Goal: Task Accomplishment & Management: Manage account settings

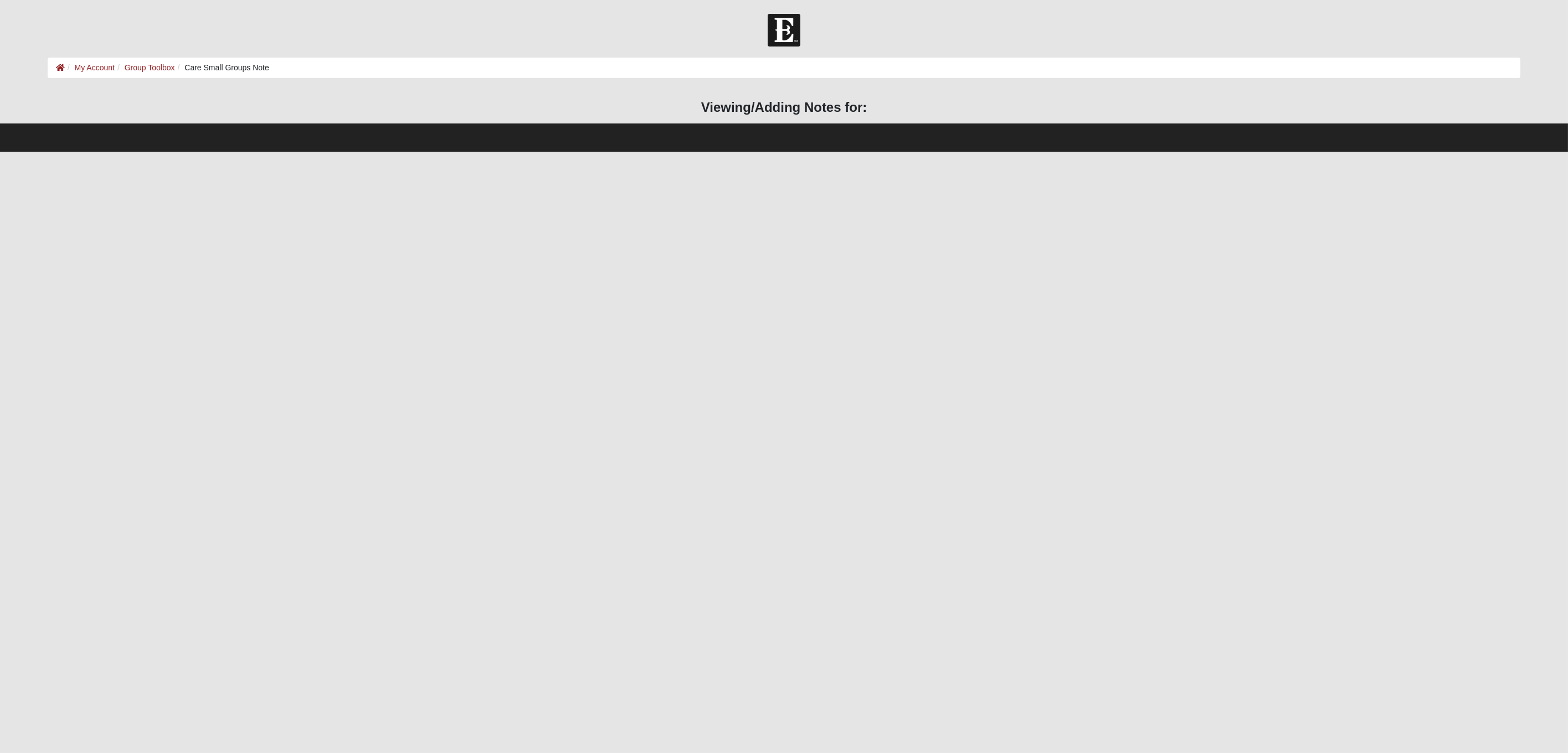
click at [141, 69] on link "Group Toolbox" at bounding box center [150, 68] width 51 height 9
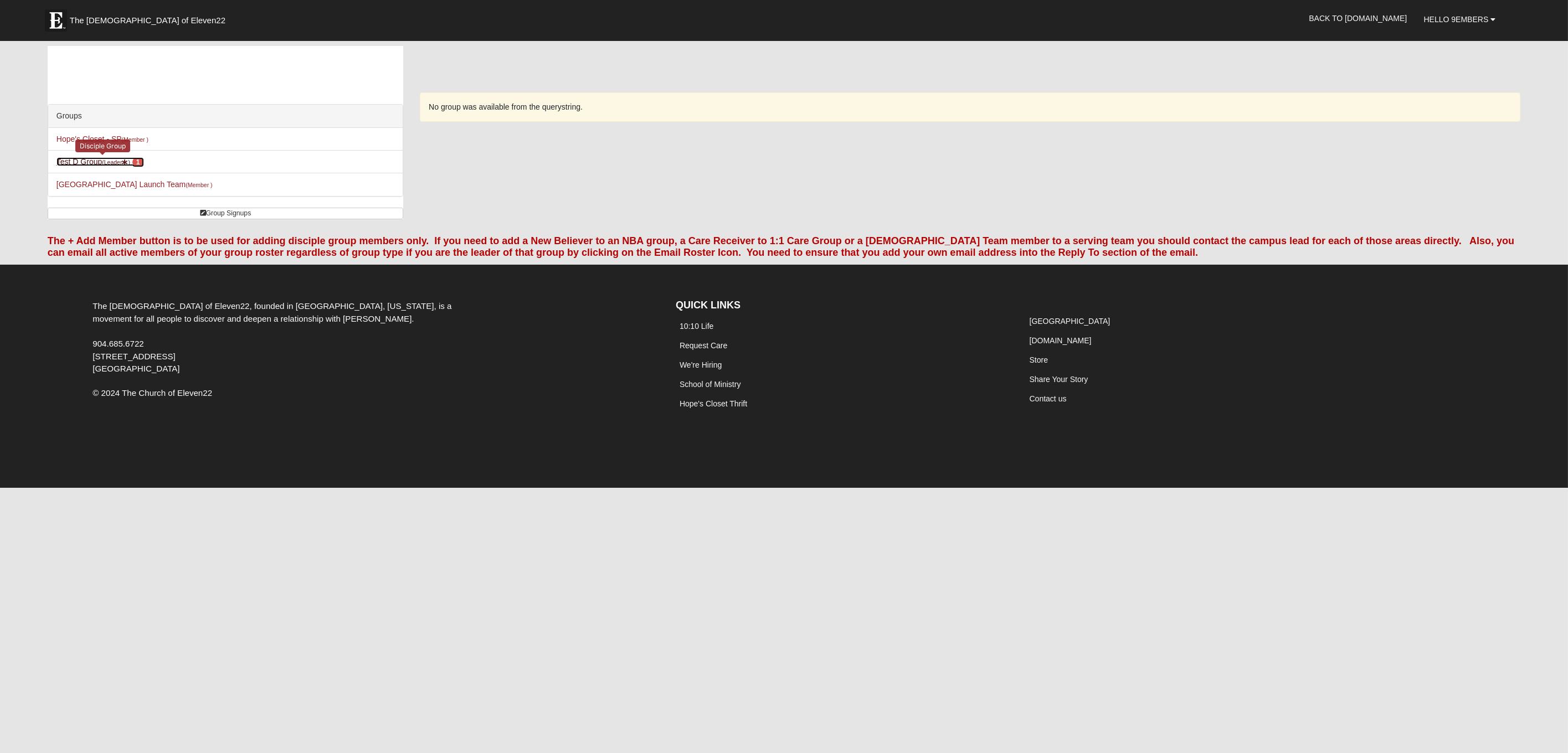
click at [92, 161] on link "Test D Group (Leader ) 1" at bounding box center [100, 161] width 88 height 9
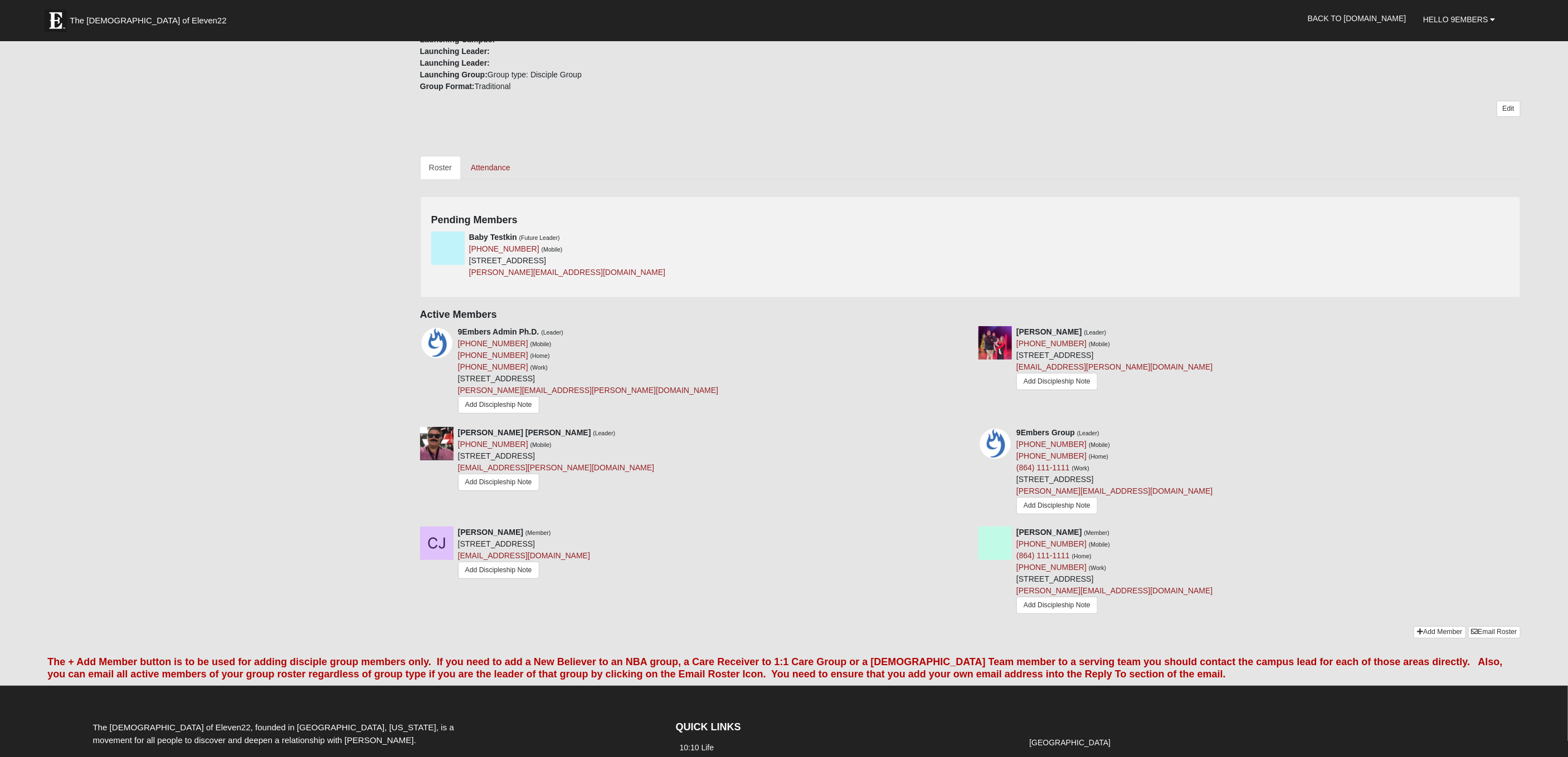
scroll to position [264, 0]
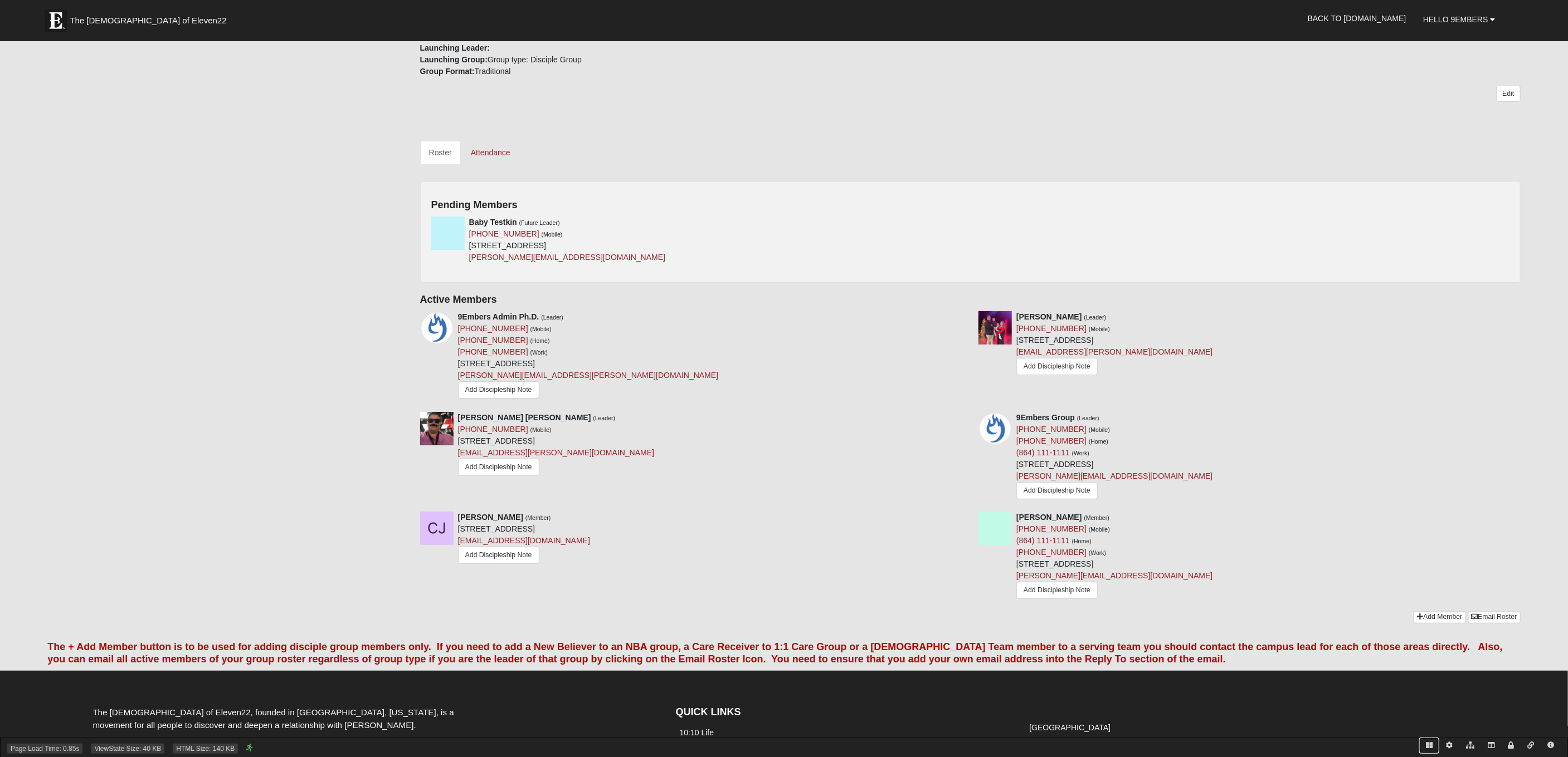
click at [1430, 745] on icon at bounding box center [1429, 745] width 7 height 7
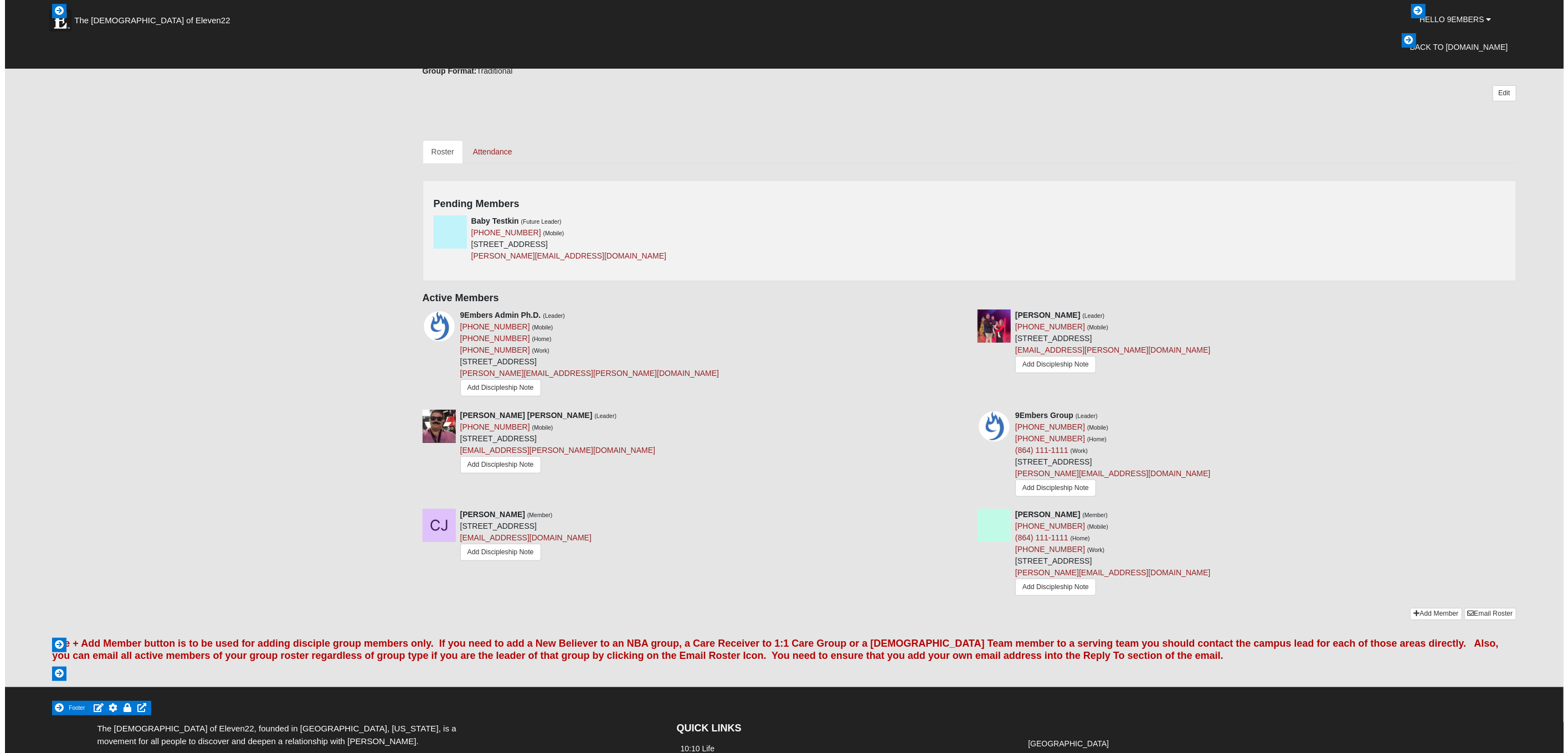
scroll to position [0, 0]
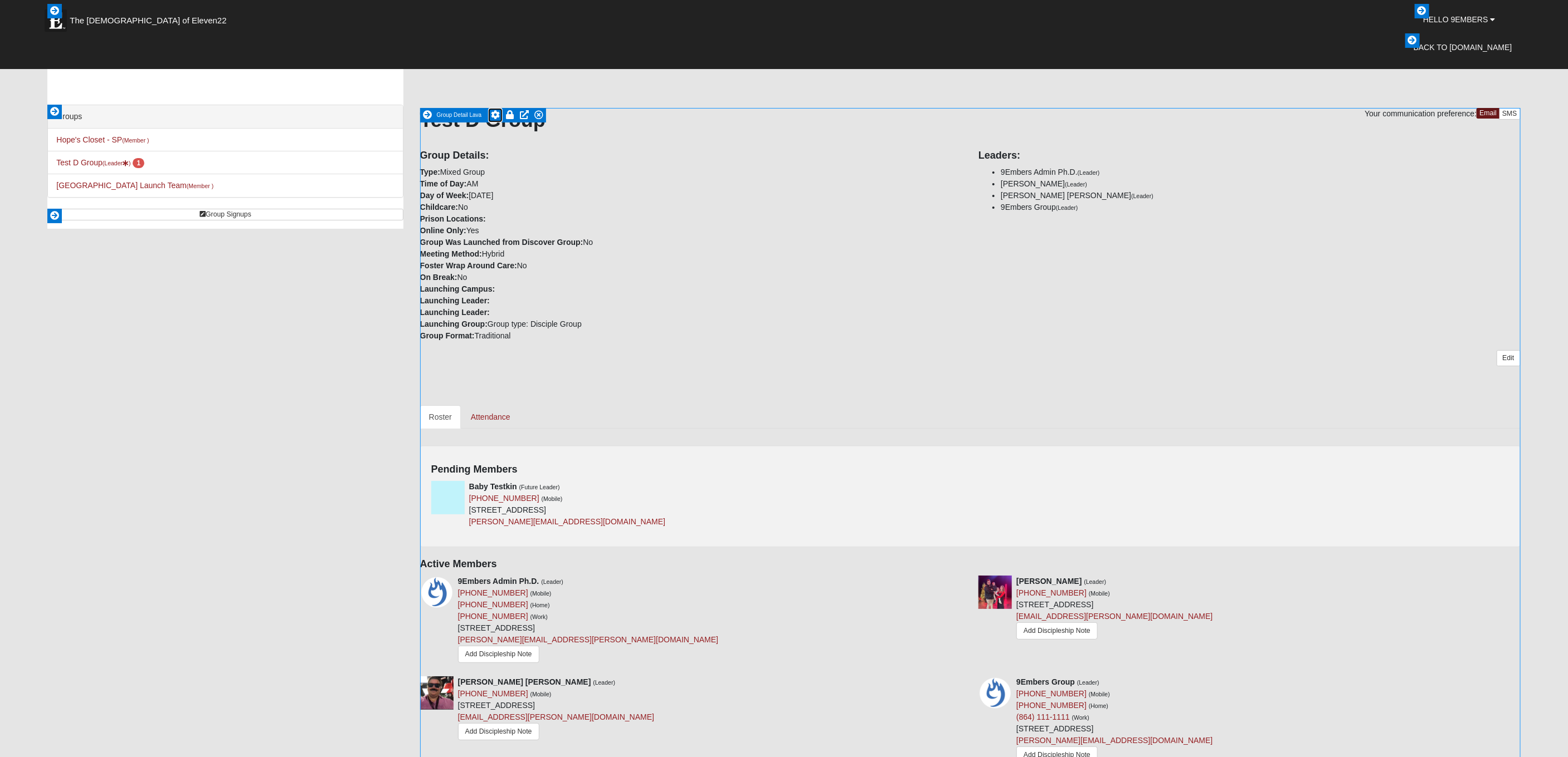
click at [497, 115] on icon at bounding box center [495, 114] width 9 height 9
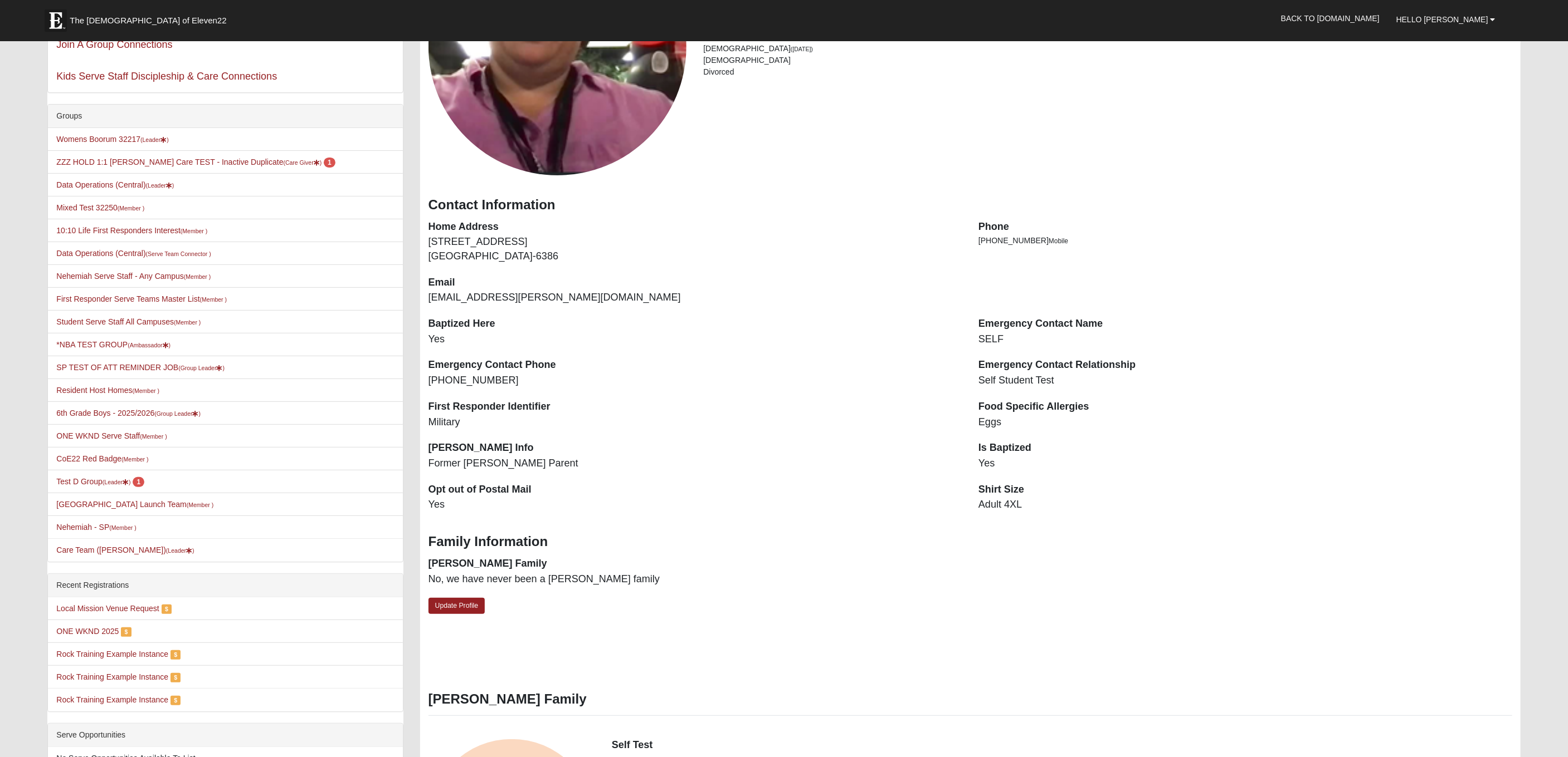
scroll to position [417, 0]
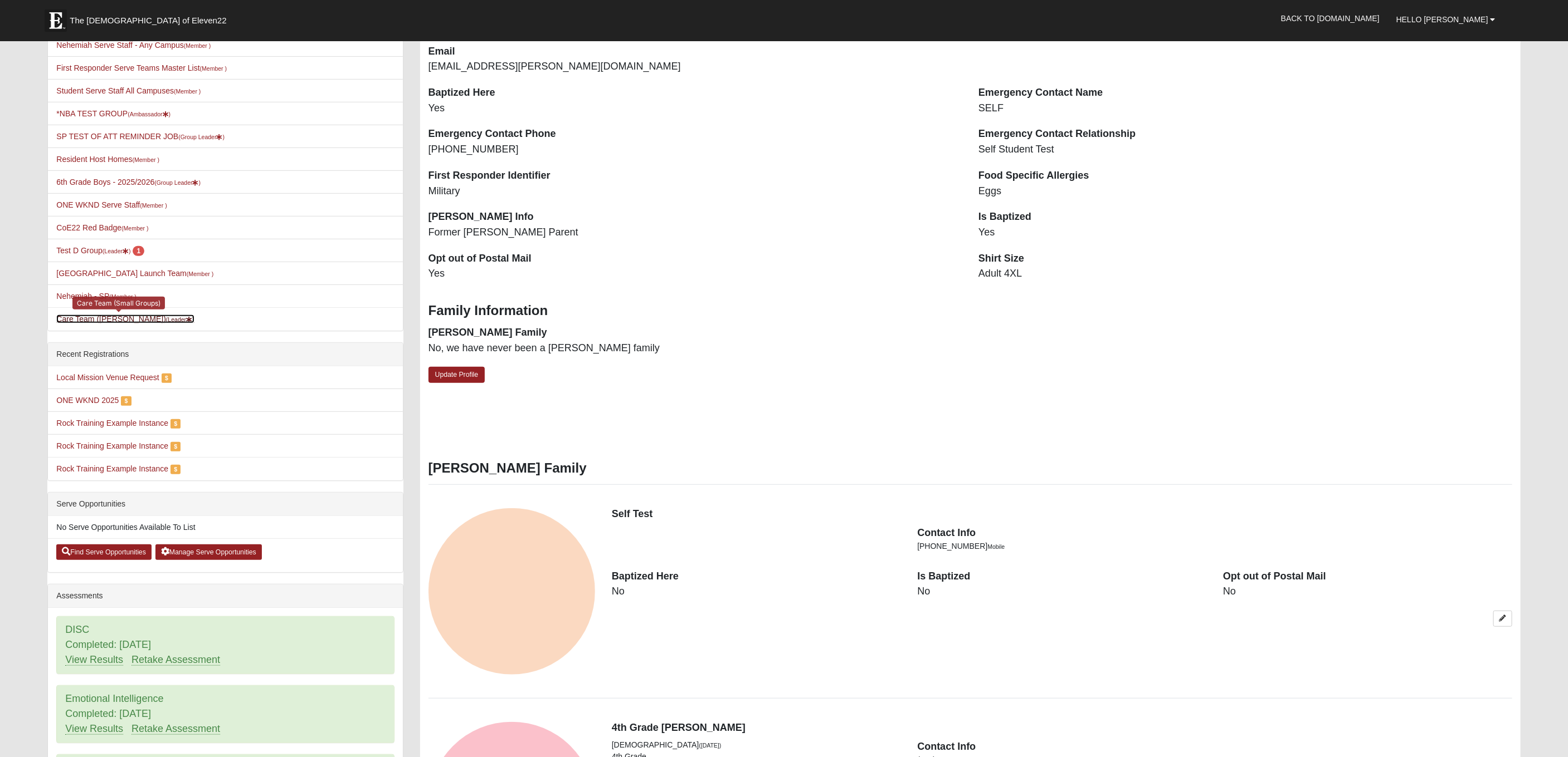
click at [133, 322] on link "Care Team ([PERSON_NAME]) (Leader )" at bounding box center [125, 319] width 138 height 9
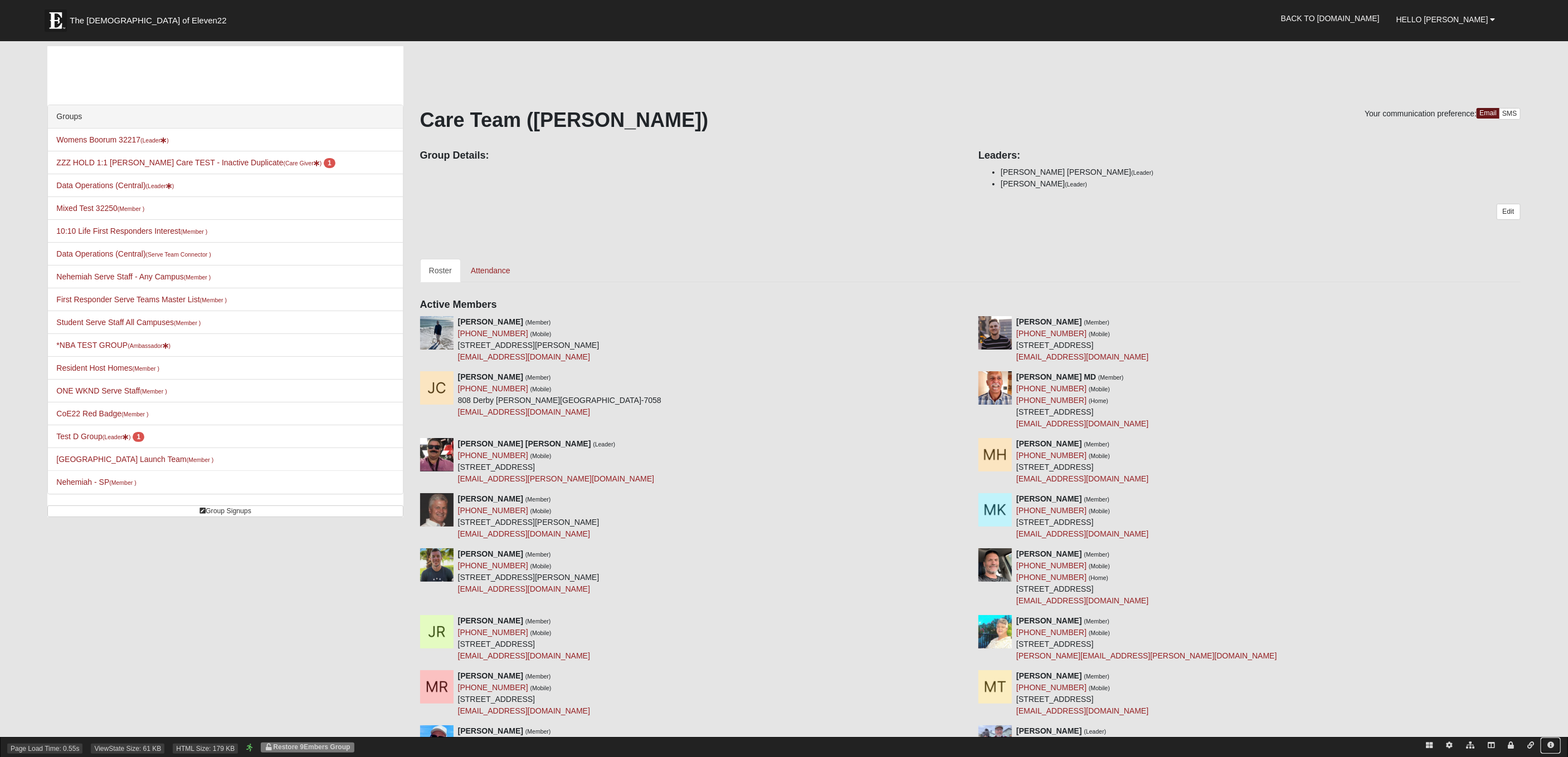
click at [1550, 745] on icon at bounding box center [1550, 745] width 7 height 7
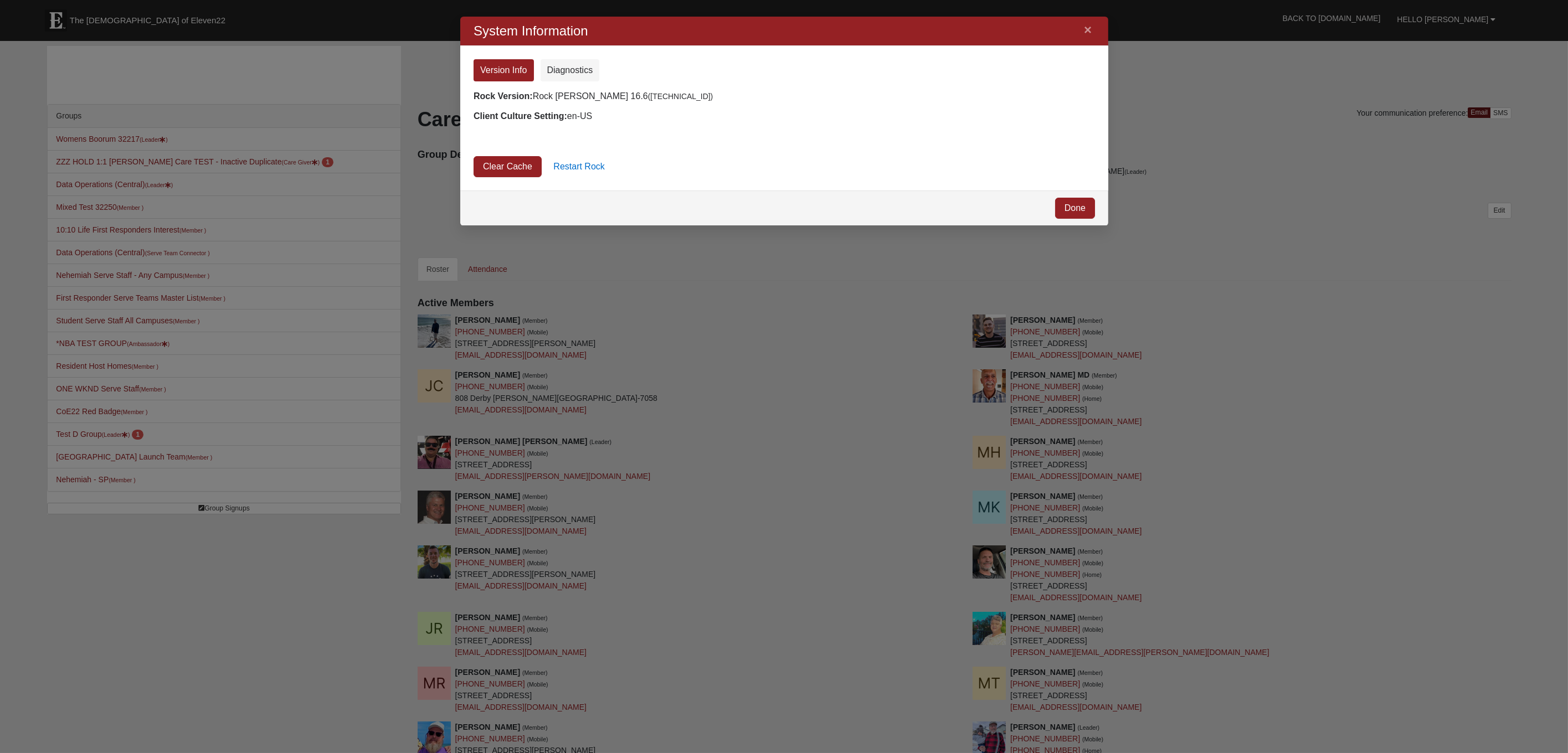
scroll to position [191, 629]
click at [524, 167] on link "Clear Cache" at bounding box center [507, 167] width 68 height 21
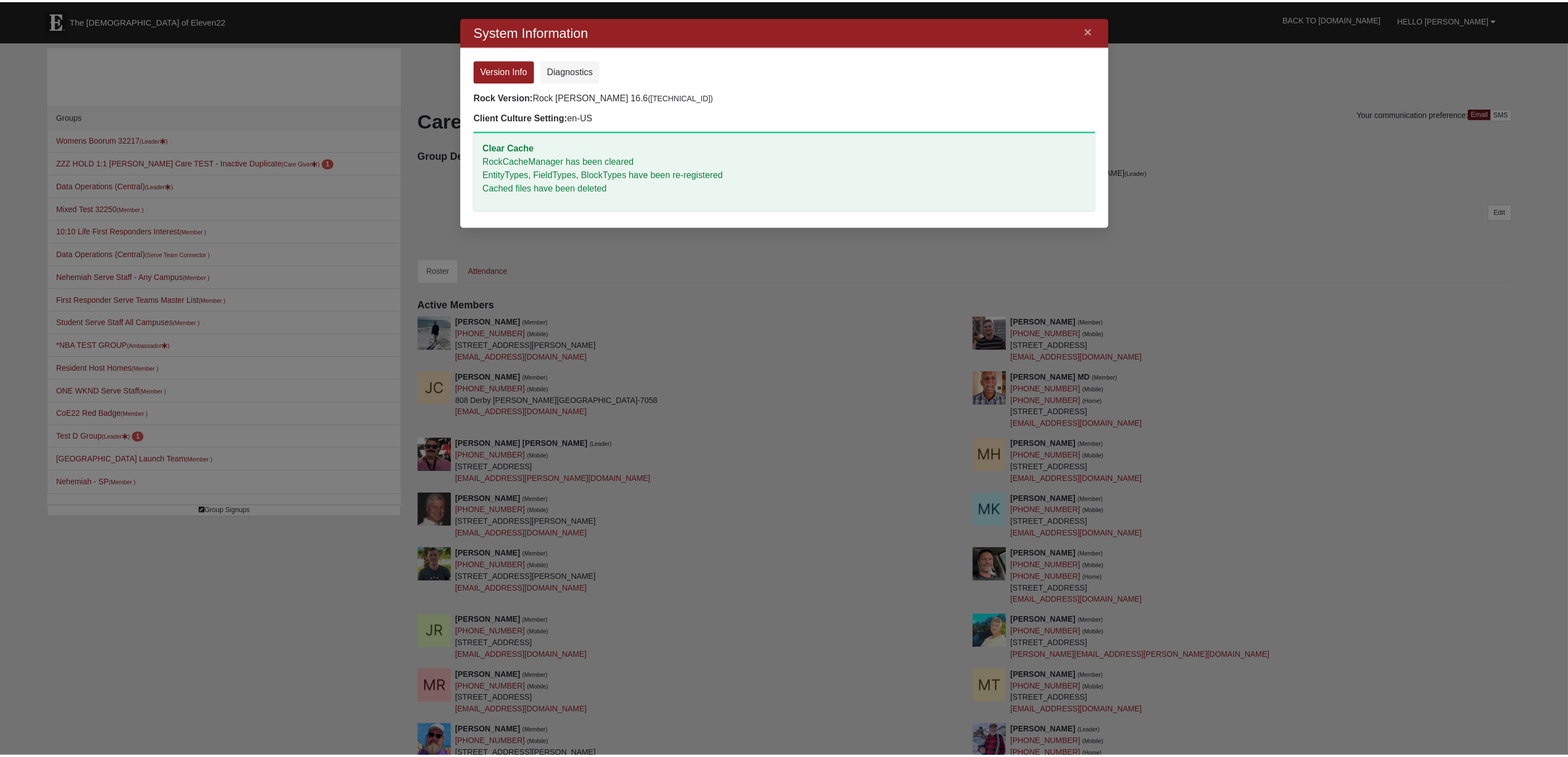
scroll to position [277, 633]
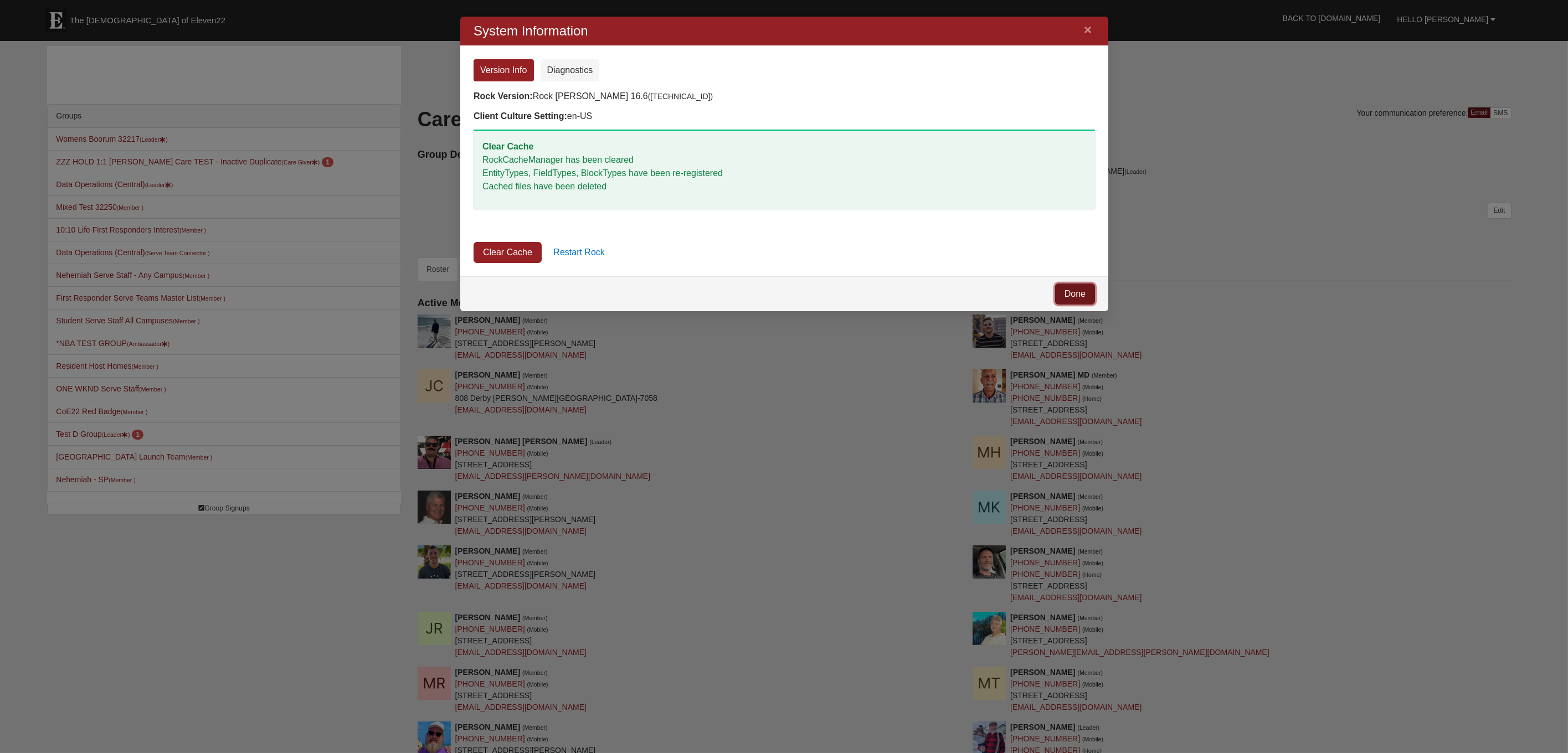
click at [1073, 289] on link "Done" at bounding box center [1074, 294] width 40 height 21
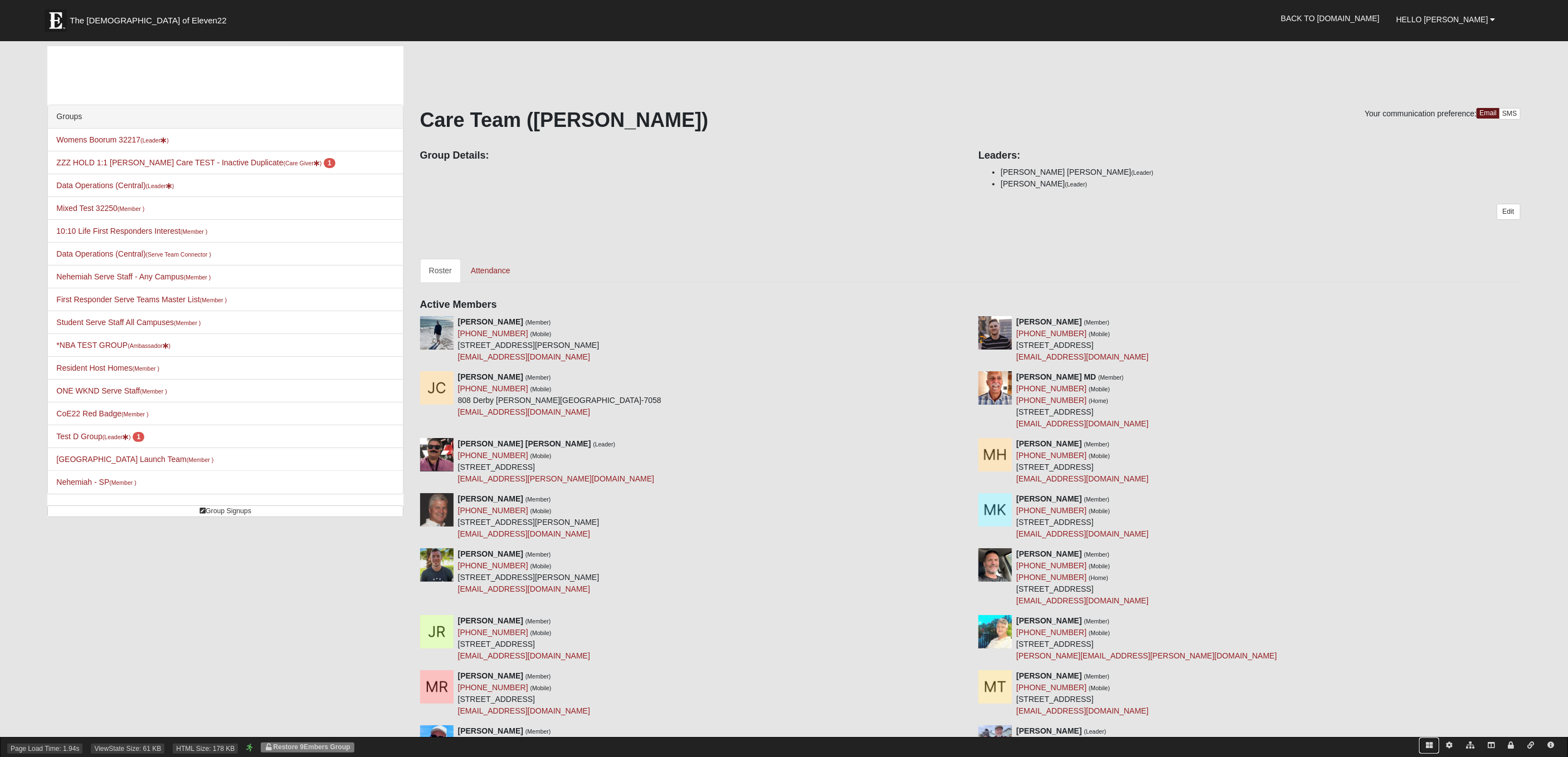
click at [1431, 745] on icon at bounding box center [1429, 745] width 7 height 7
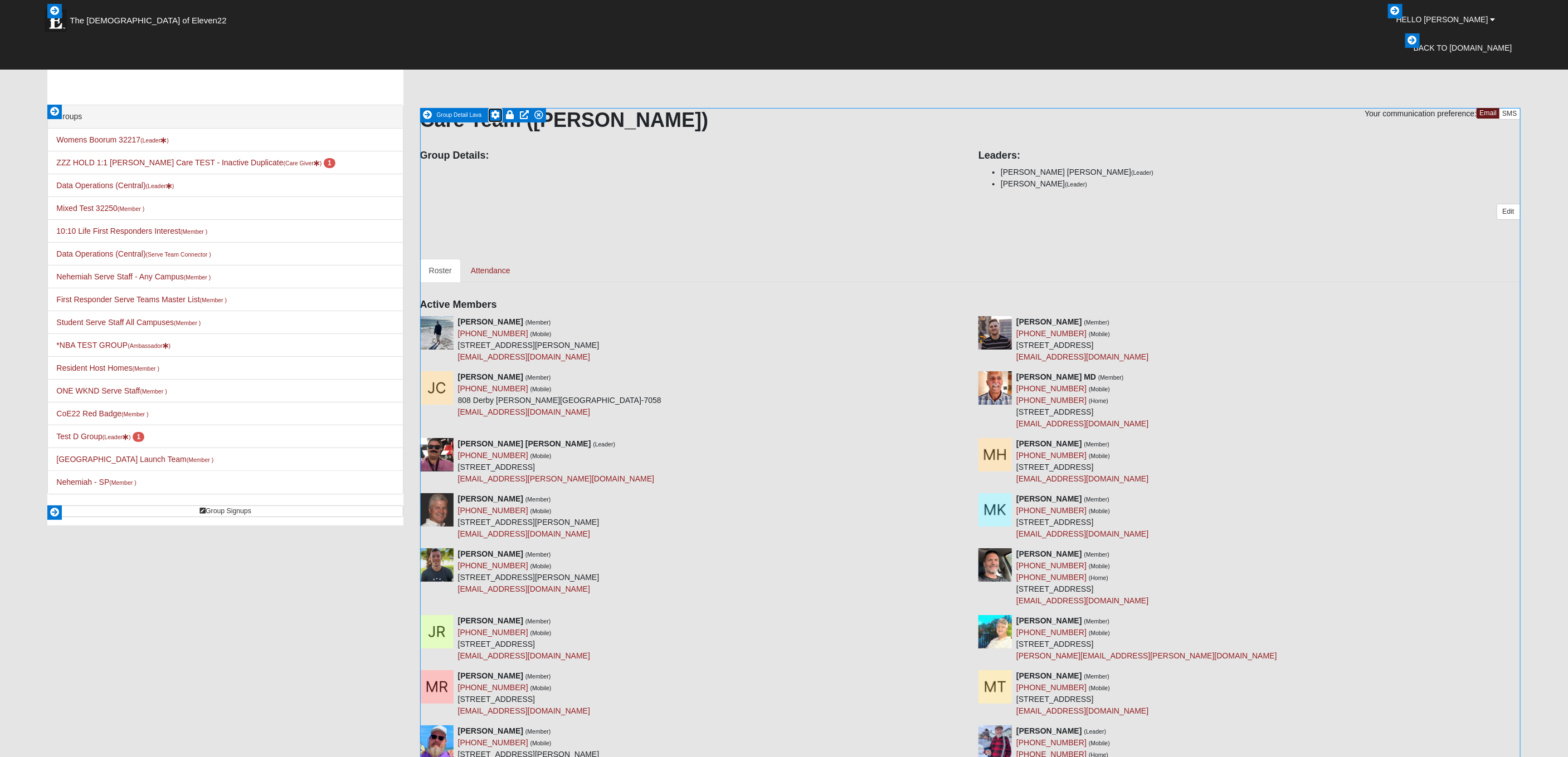
click at [497, 114] on icon at bounding box center [495, 114] width 9 height 9
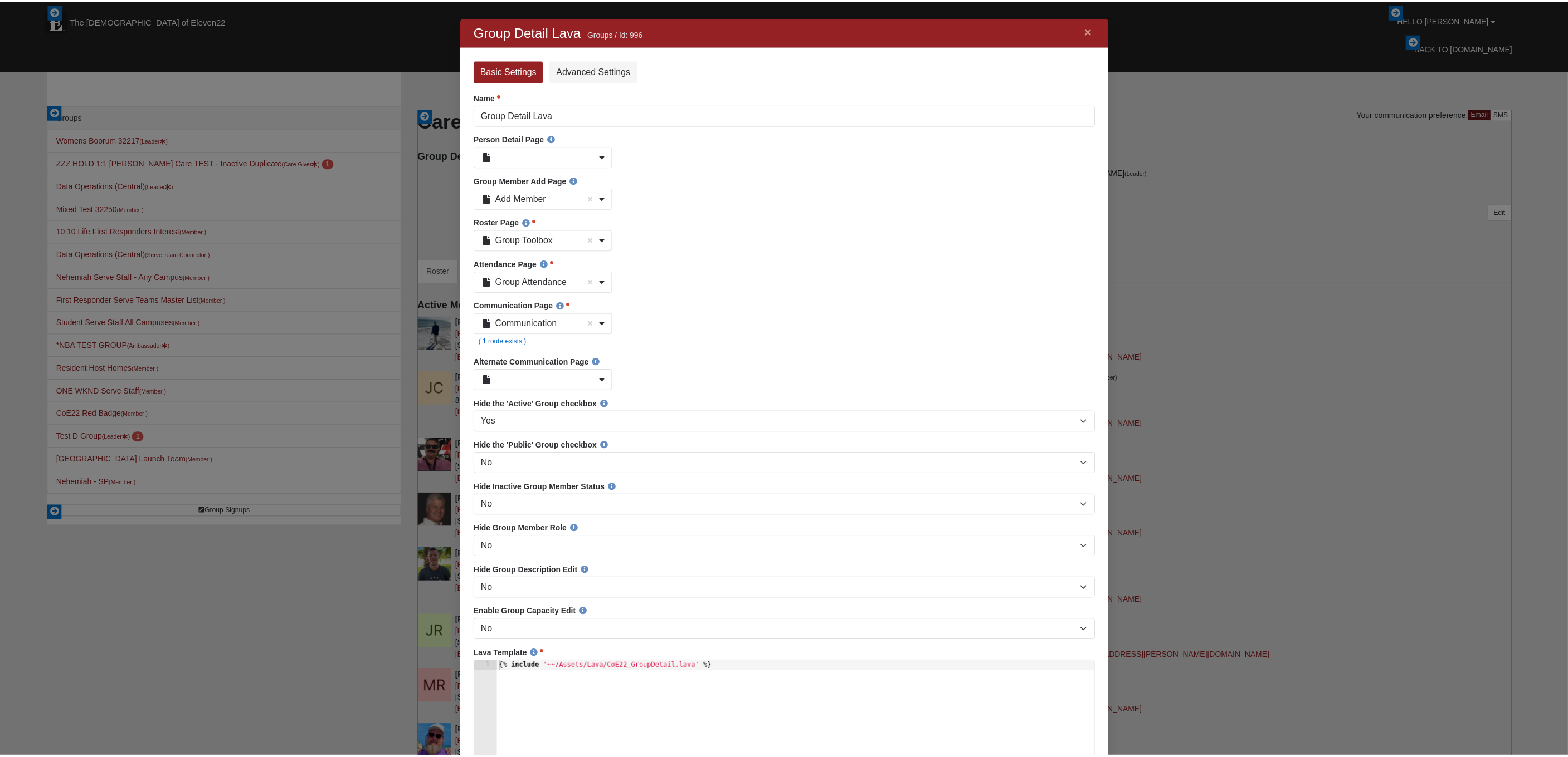
scroll to position [1685, 633]
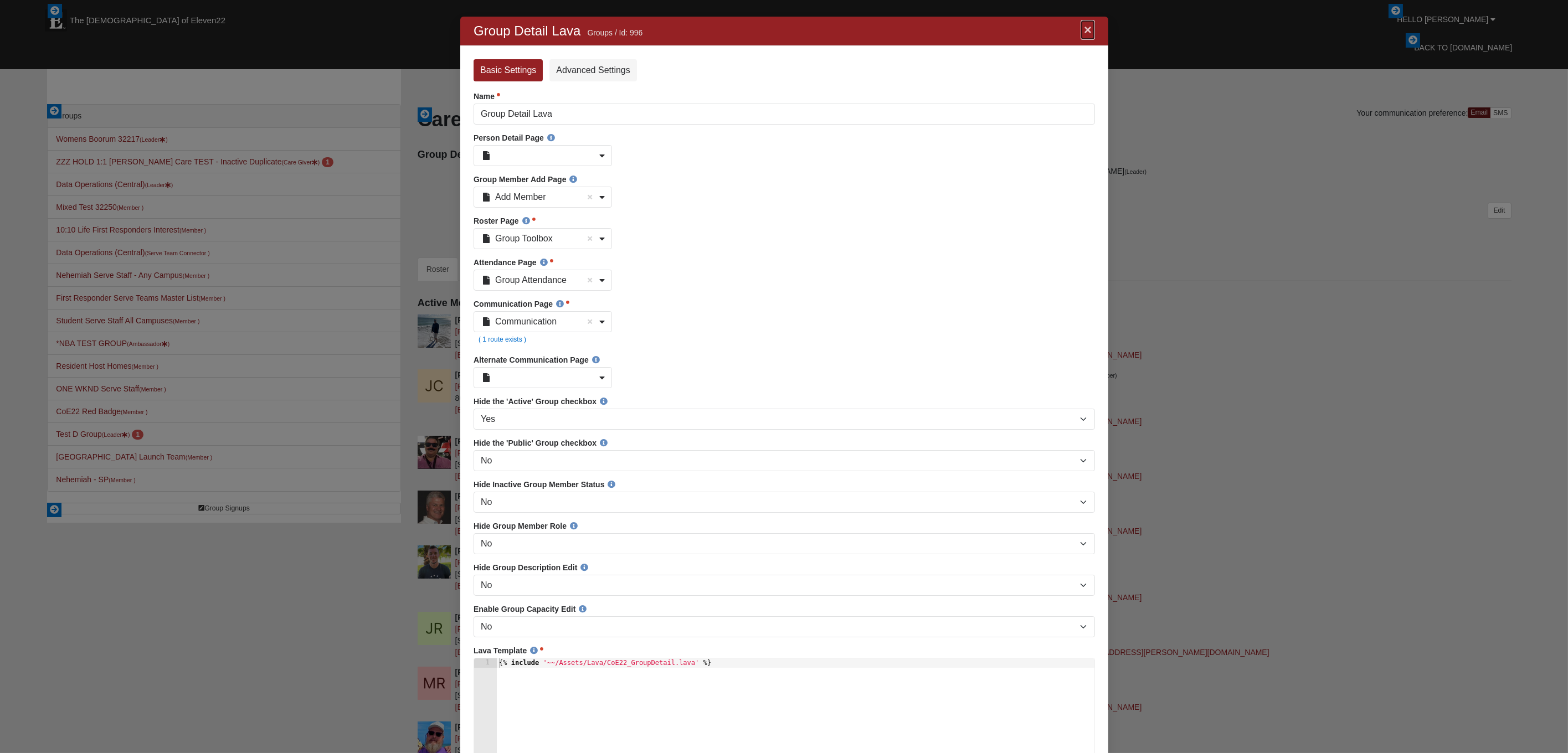
click at [1085, 29] on link "×" at bounding box center [1087, 30] width 15 height 20
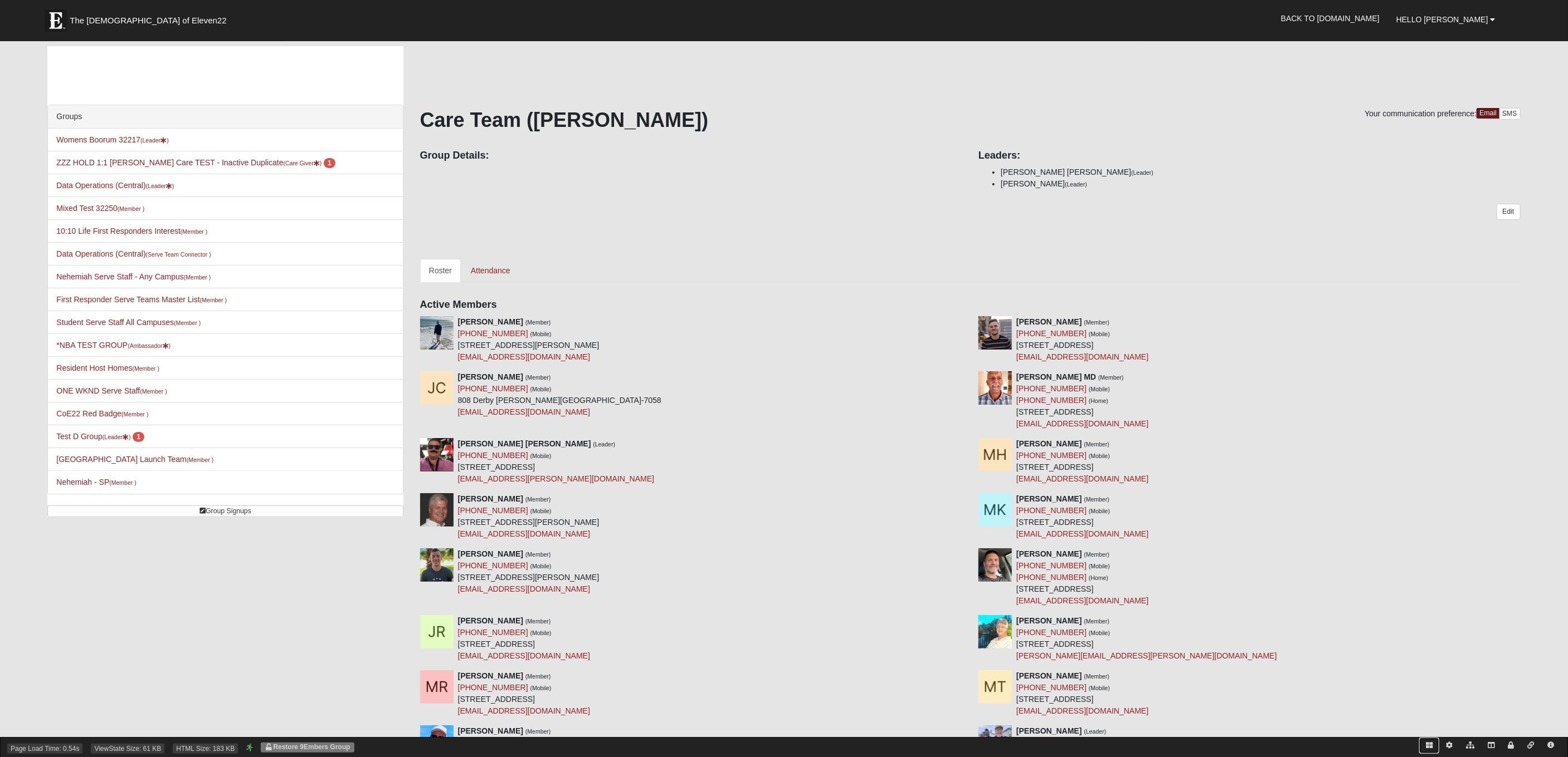
click at [1433, 745] on link at bounding box center [1429, 746] width 20 height 16
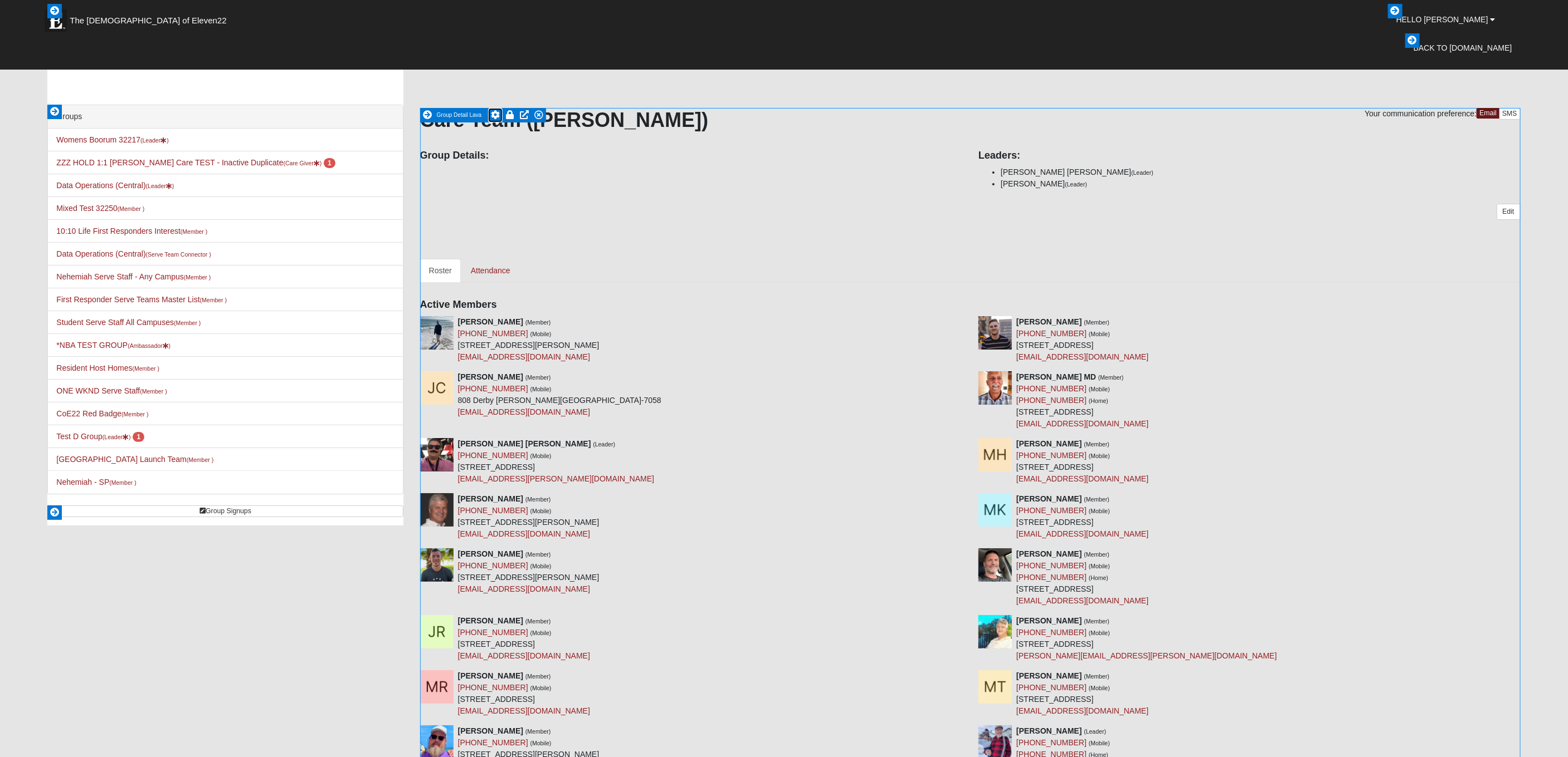
click at [497, 114] on icon at bounding box center [495, 114] width 9 height 9
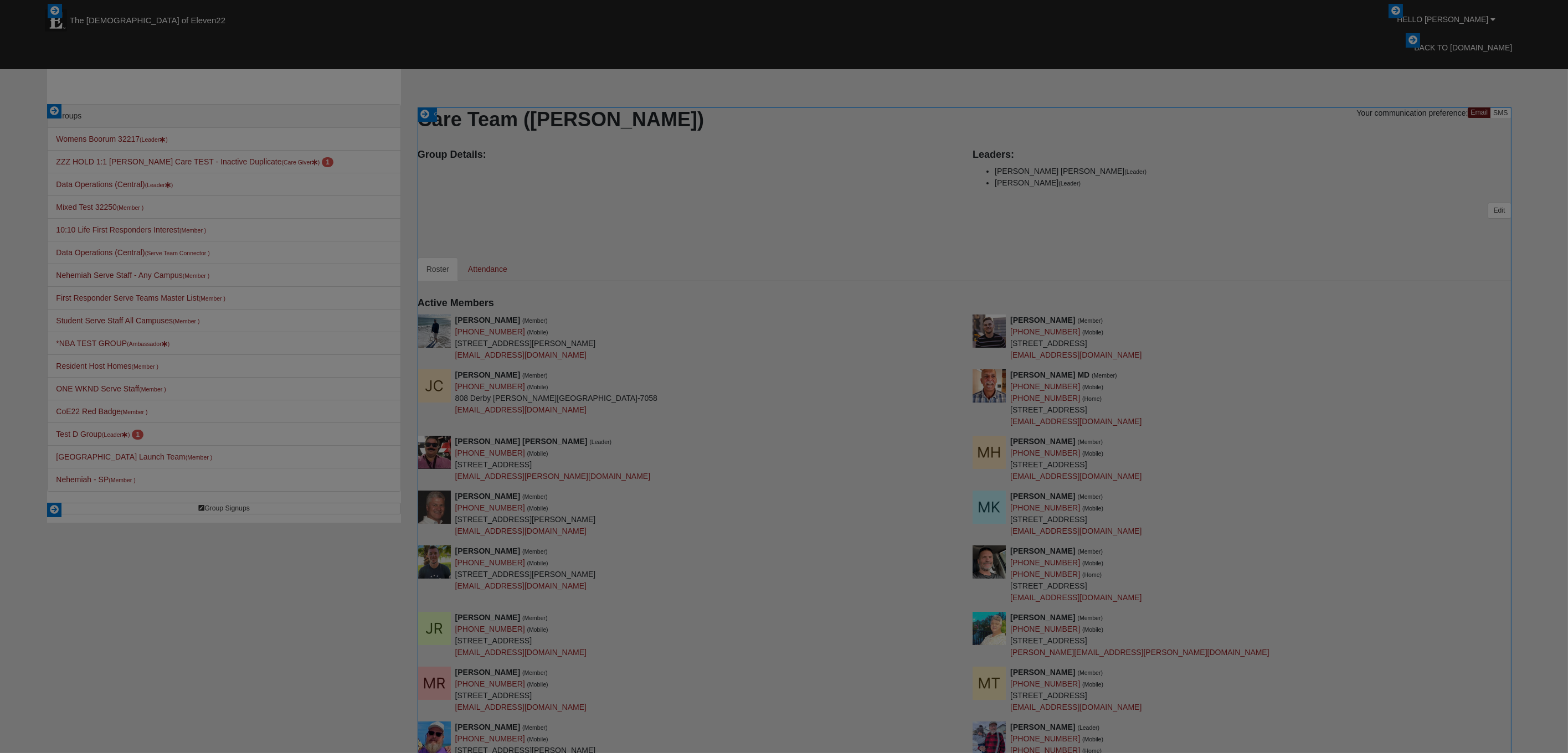
scroll to position [1676, 629]
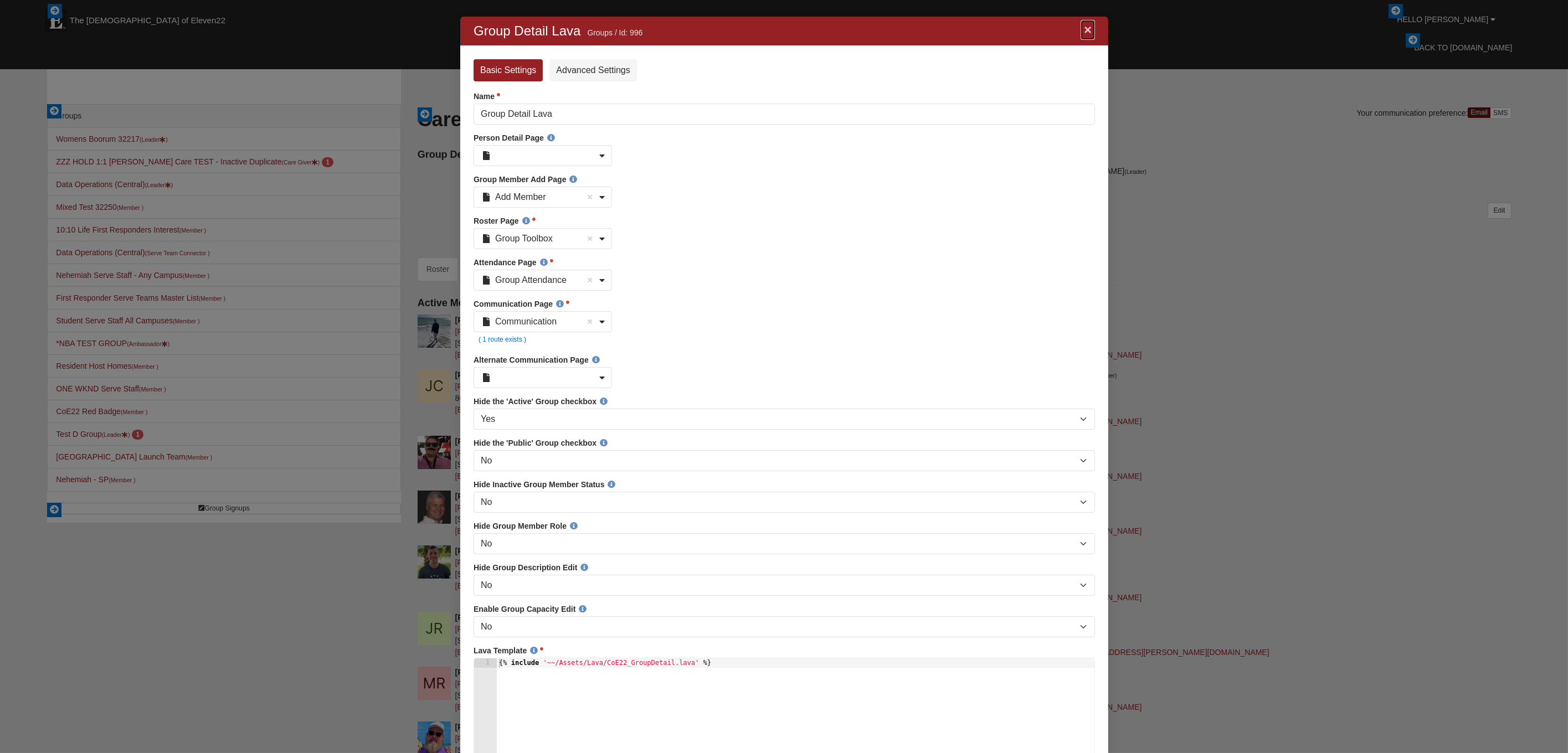
click at [1088, 26] on link "×" at bounding box center [1087, 30] width 15 height 20
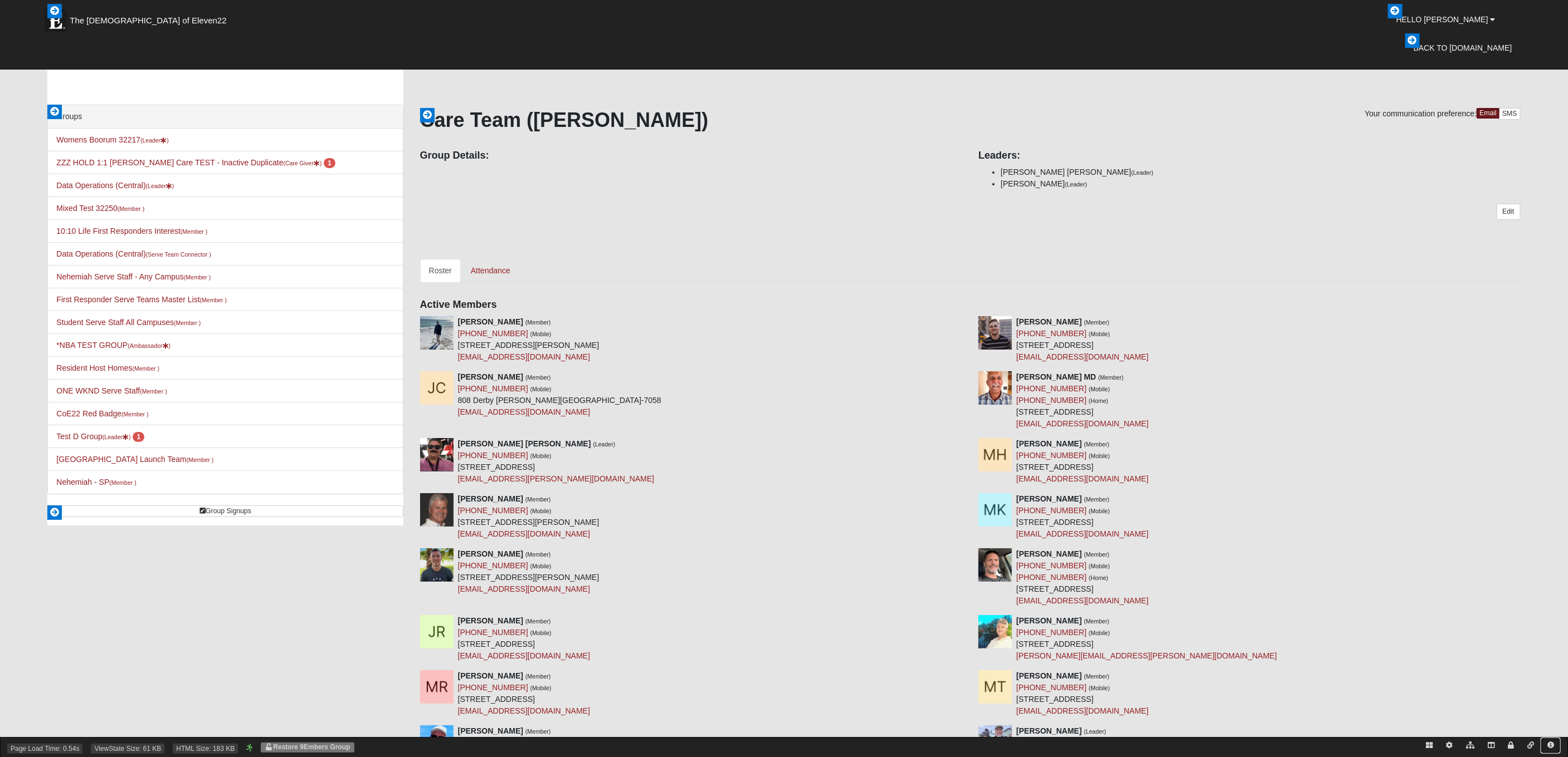
click at [1551, 743] on icon at bounding box center [1550, 745] width 7 height 7
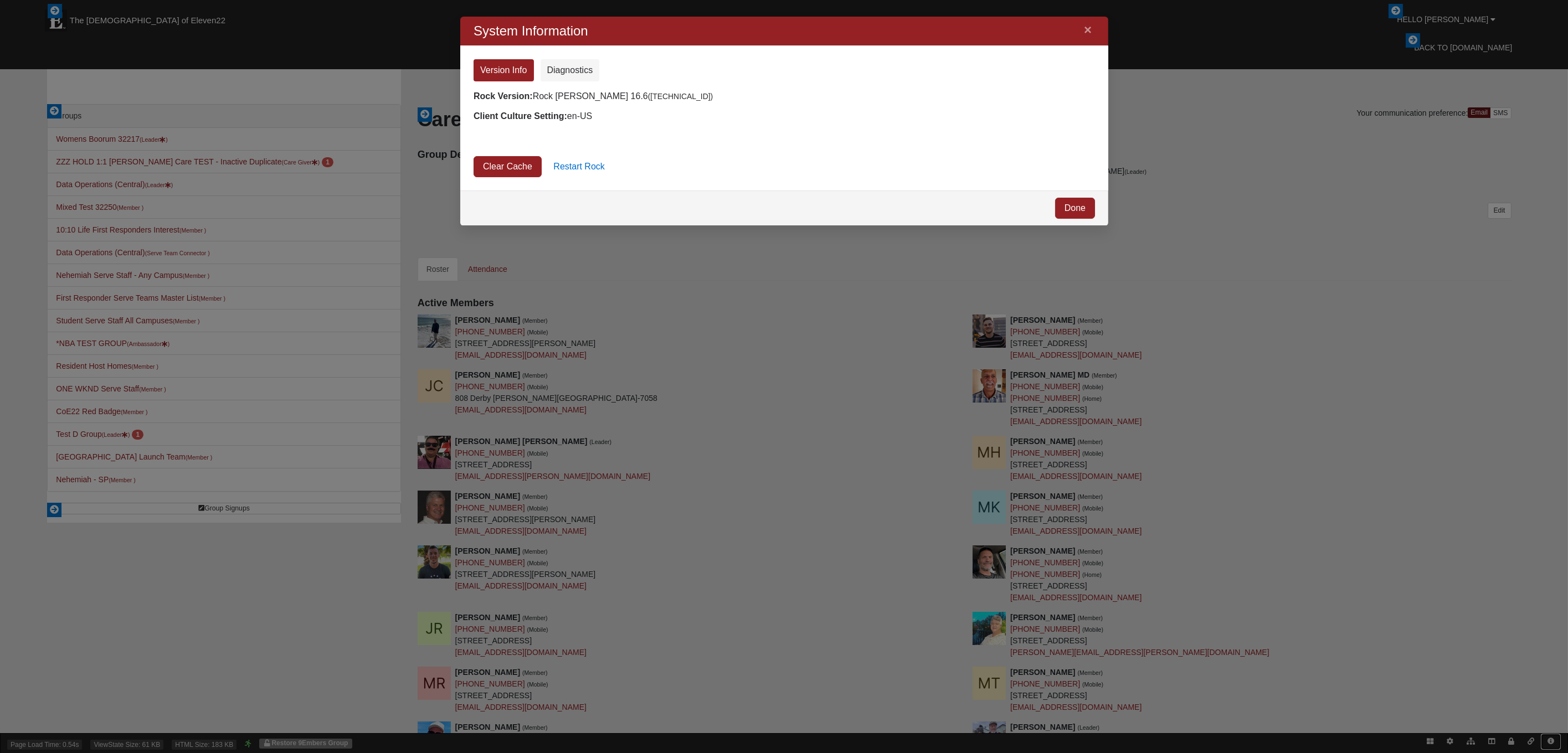
scroll to position [191, 629]
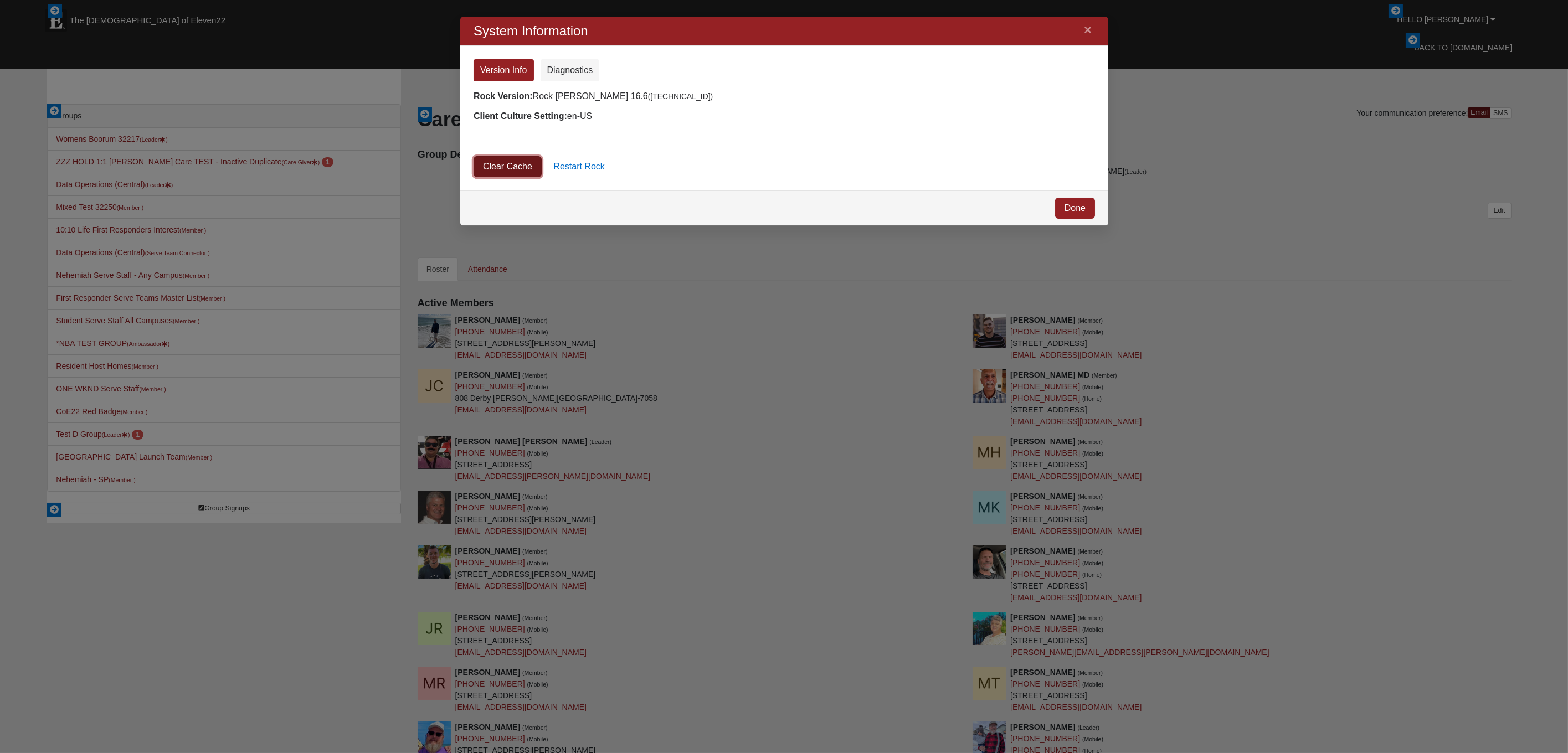
click at [518, 161] on link "Clear Cache" at bounding box center [507, 167] width 68 height 21
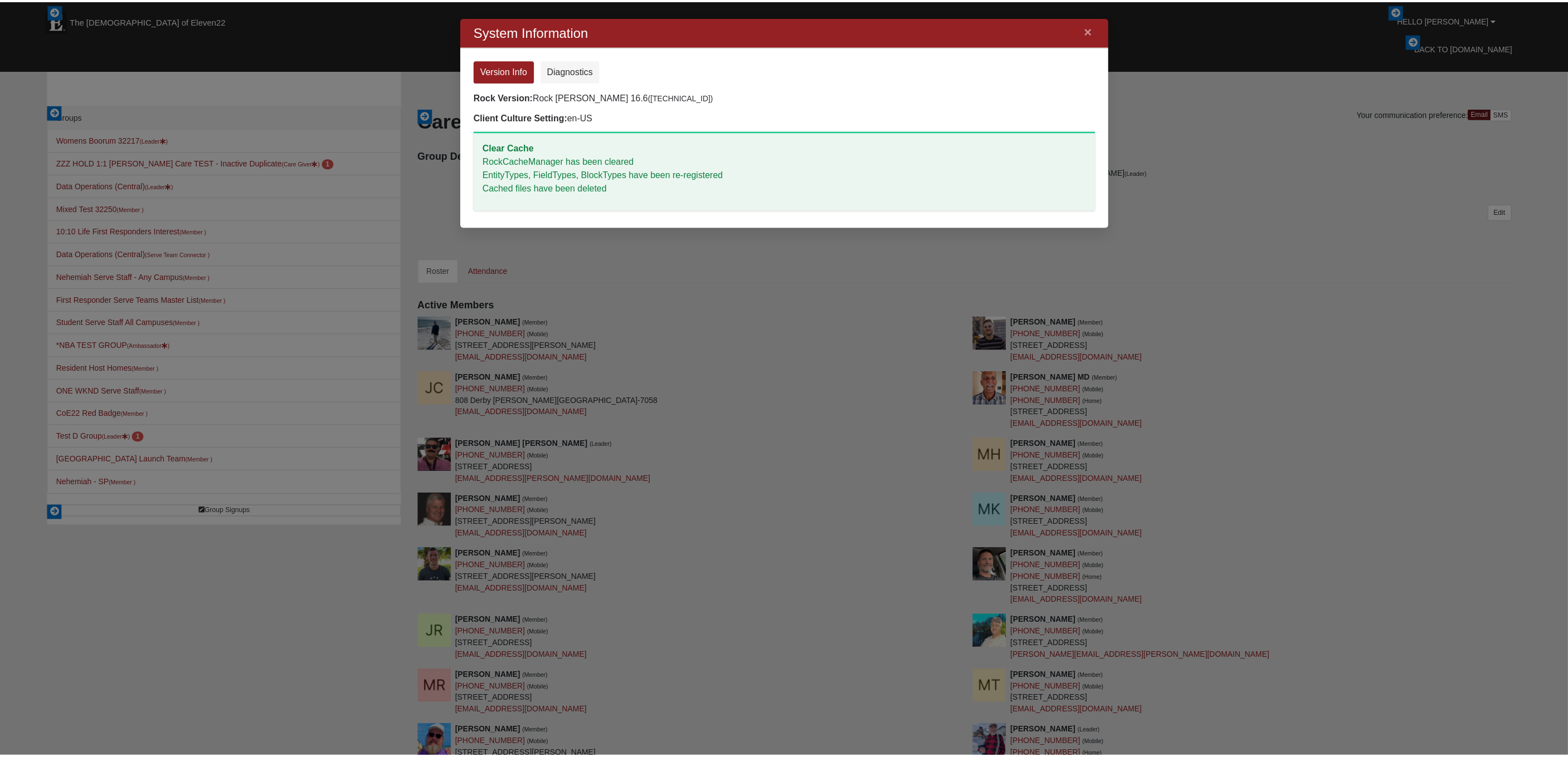
scroll to position [277, 633]
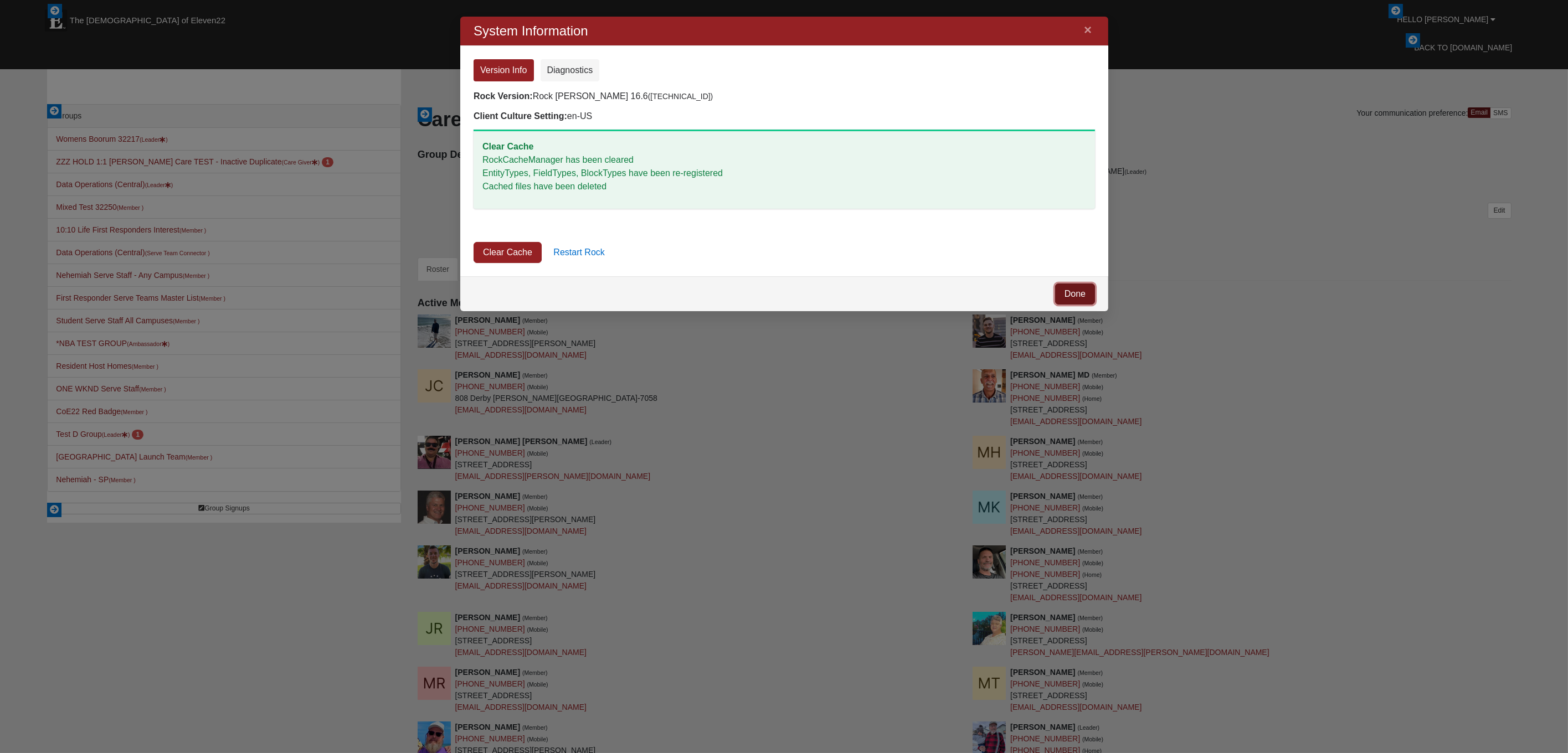
click at [1085, 295] on link "Done" at bounding box center [1074, 294] width 40 height 21
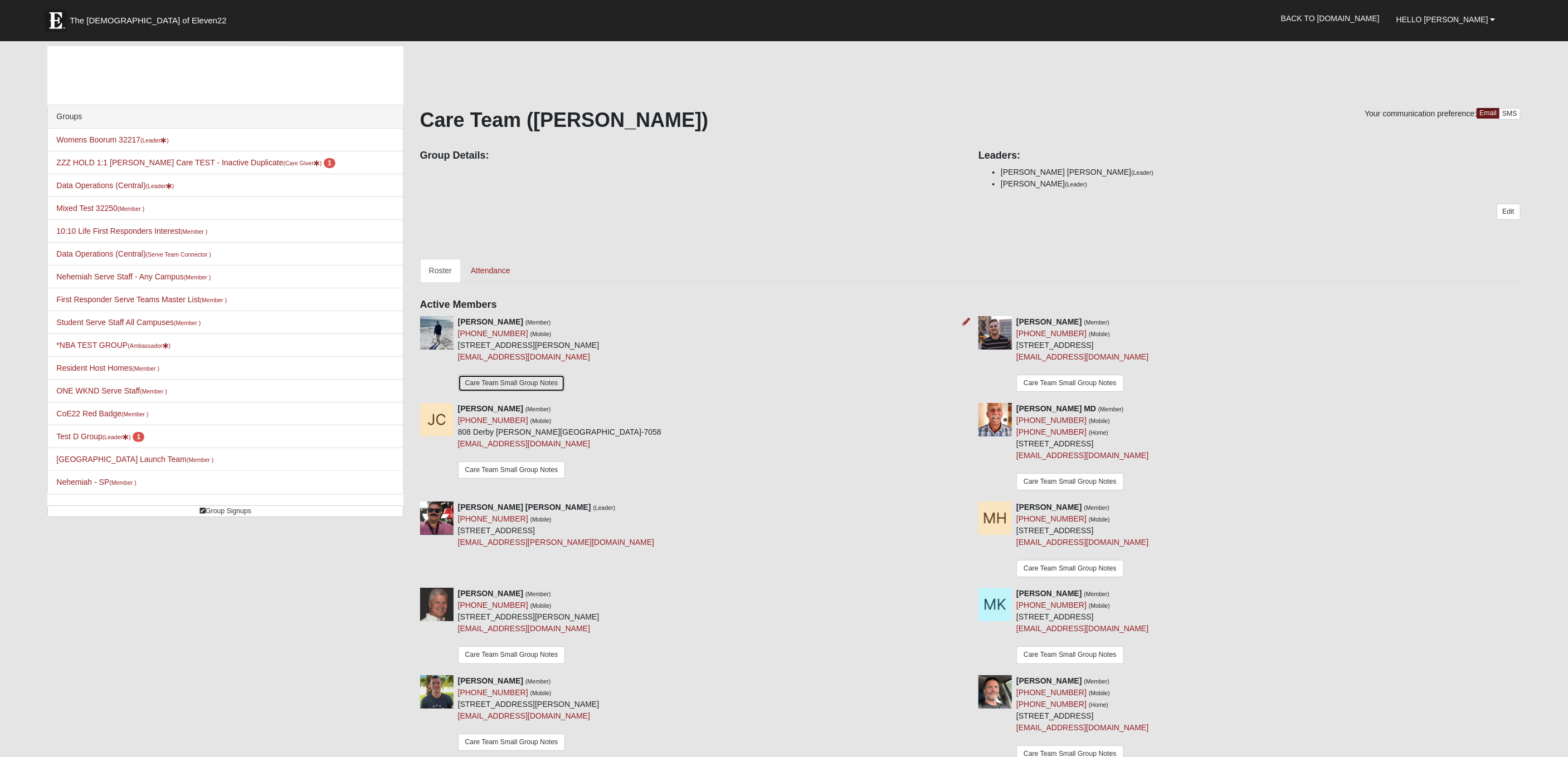
click at [532, 384] on link "Care Team Small Group Notes" at bounding box center [512, 383] width 108 height 17
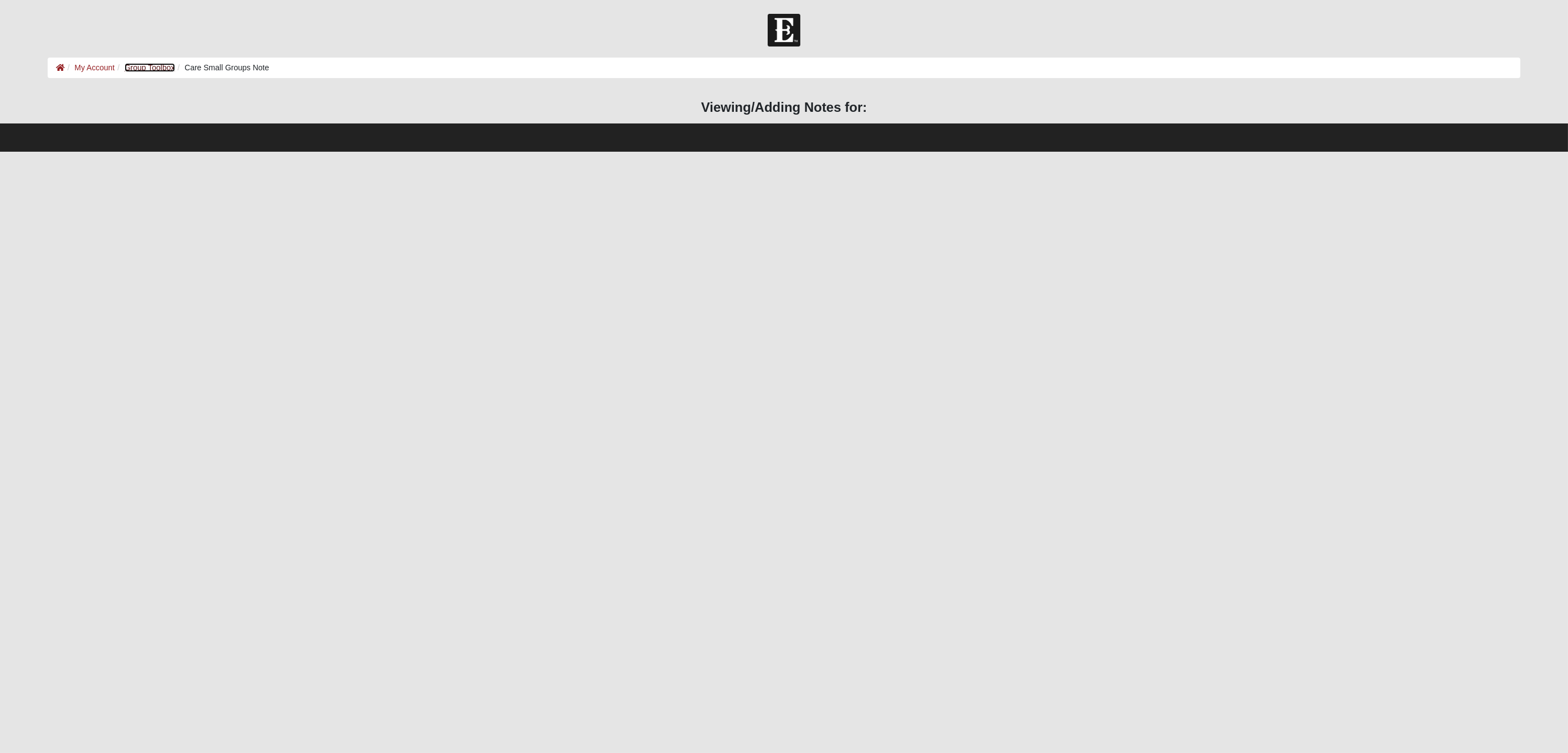
click at [163, 68] on link "Group Toolbox" at bounding box center [150, 68] width 51 height 9
